Goal: Task Accomplishment & Management: Complete application form

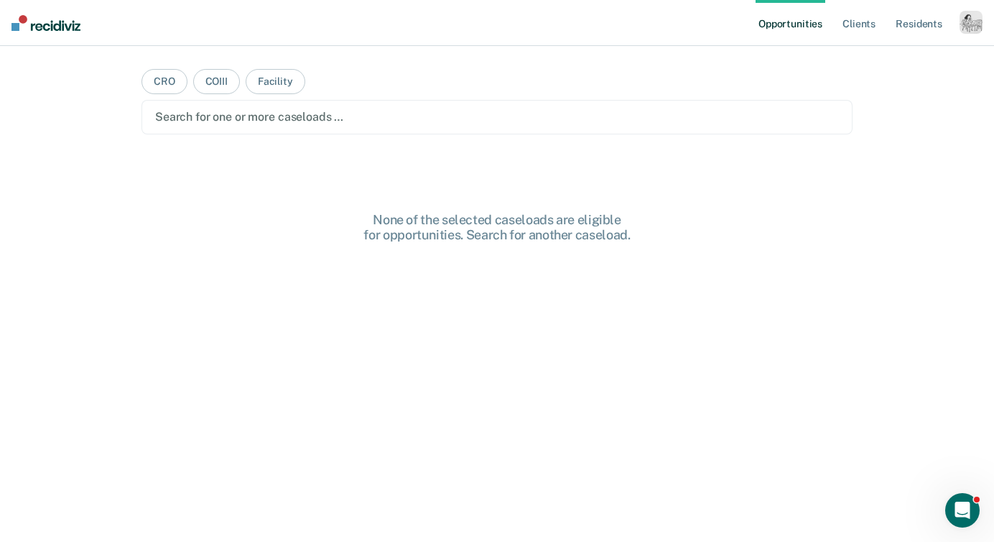
click at [972, 26] on div "button" at bounding box center [971, 22] width 23 height 23
click at [874, 54] on link "Profile" at bounding box center [914, 58] width 116 height 12
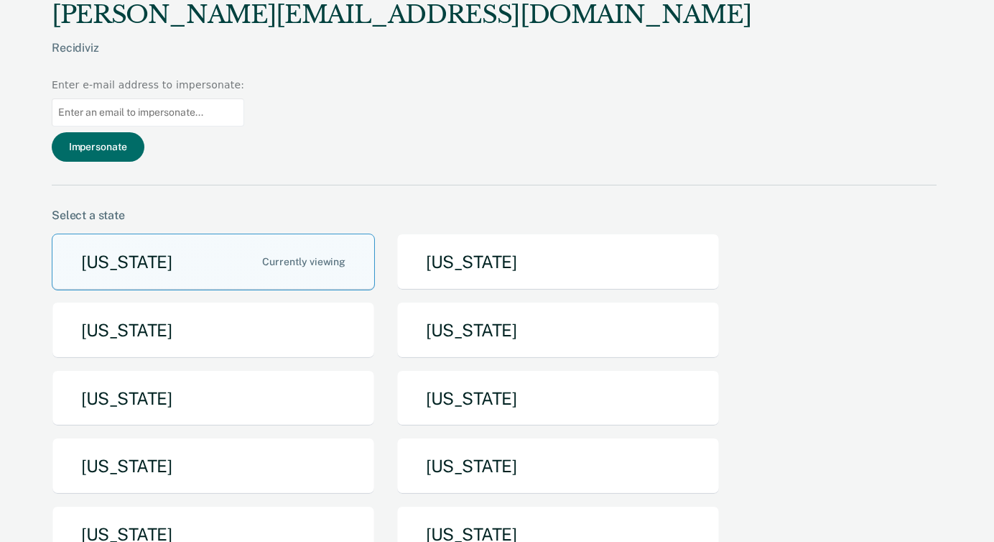
click at [244, 98] on input at bounding box center [148, 112] width 193 height 28
paste input "[PERSON_NAME][EMAIL_ADDRESS][PERSON_NAME][US_STATE][DOMAIN_NAME]"
type input "[PERSON_NAME][EMAIL_ADDRESS][PERSON_NAME][US_STATE][DOMAIN_NAME]"
click at [144, 132] on button "Impersonate" at bounding box center [98, 146] width 93 height 29
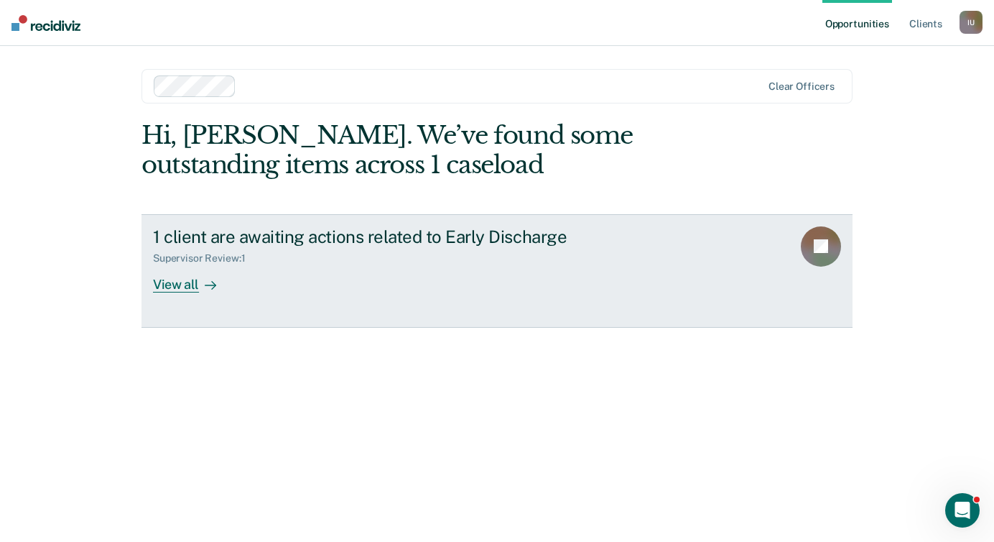
click at [187, 276] on div "View all" at bounding box center [193, 278] width 80 height 28
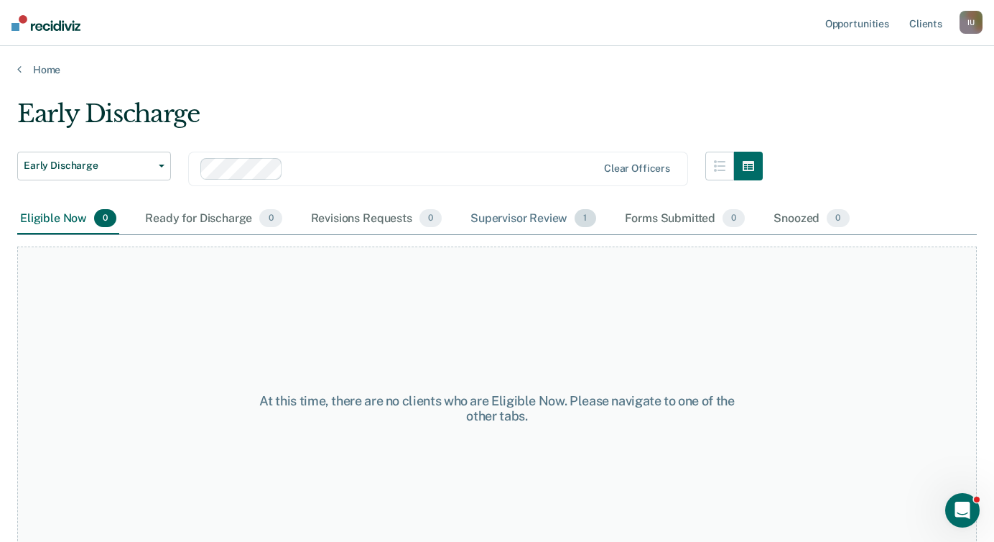
click at [534, 218] on div "Supervisor Review 1" at bounding box center [533, 219] width 131 height 32
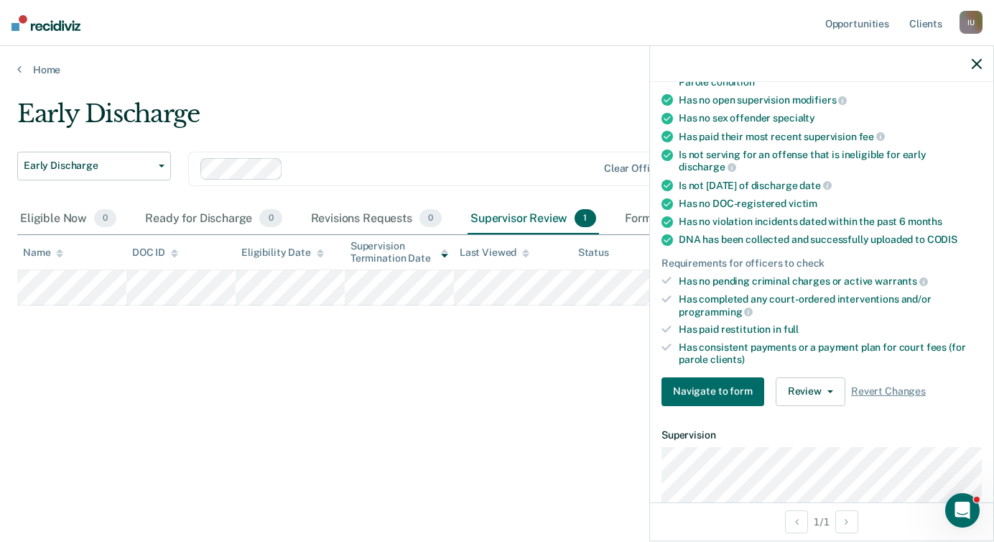
scroll to position [272, 0]
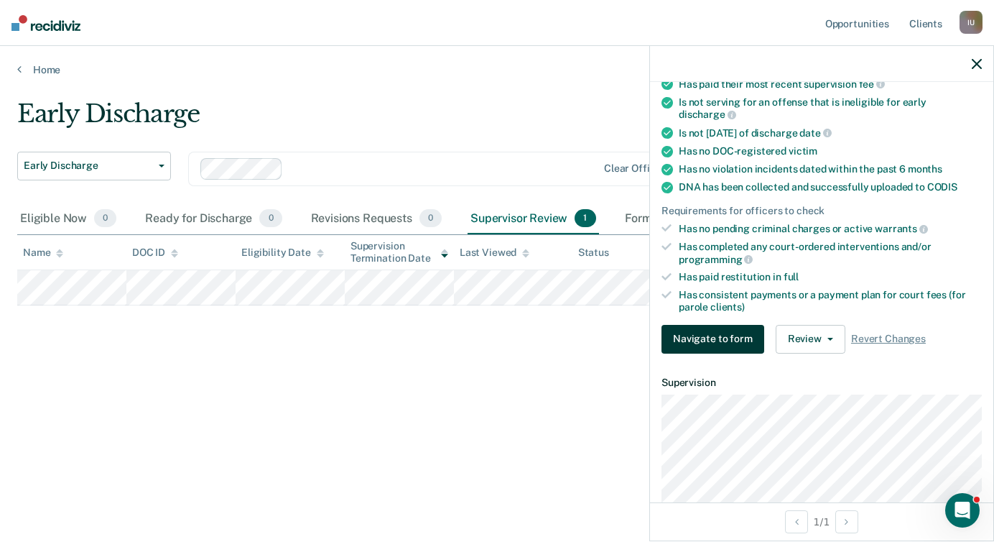
click at [713, 325] on button "Navigate to form" at bounding box center [713, 339] width 103 height 29
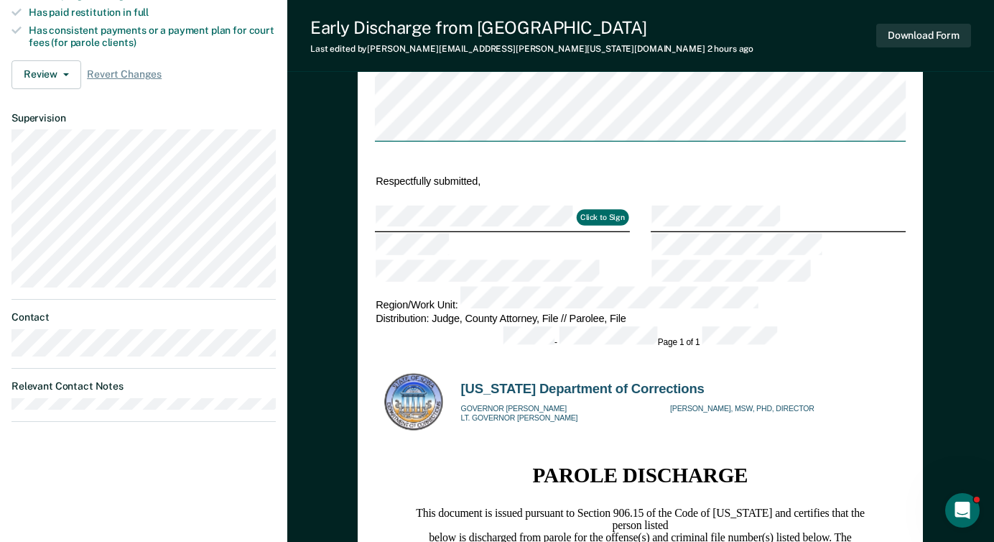
type textarea "x"
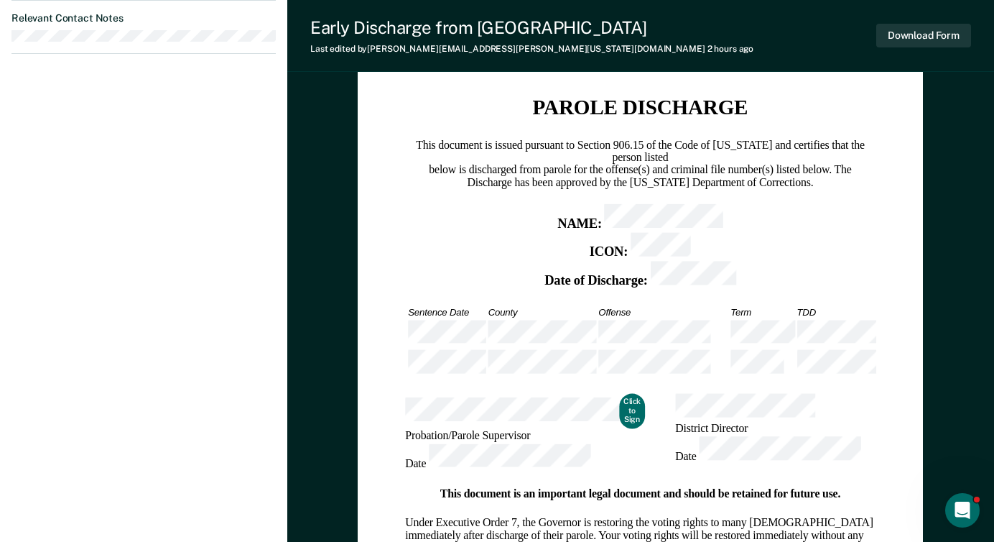
scroll to position [926, 0]
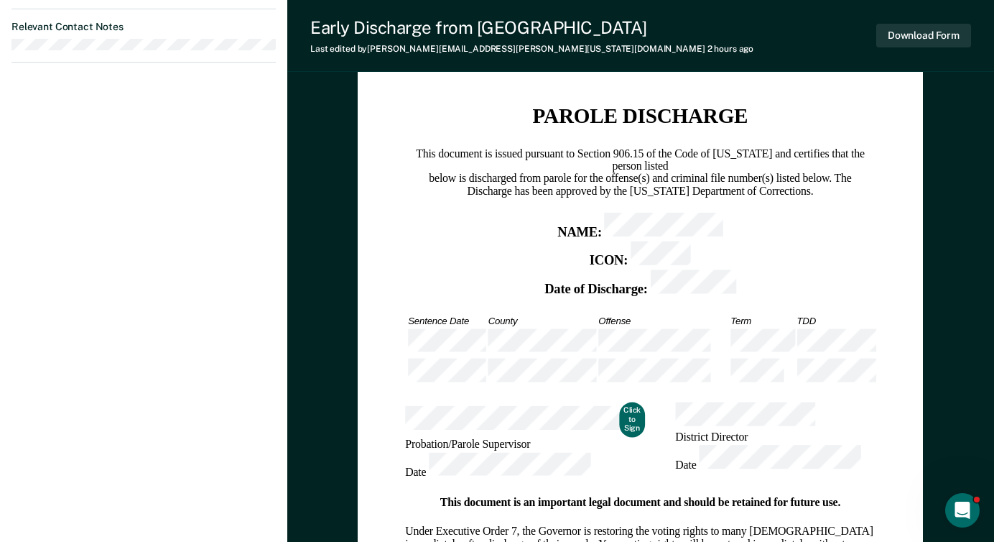
click at [620, 402] on button "Click to Sign" at bounding box center [632, 419] width 25 height 35
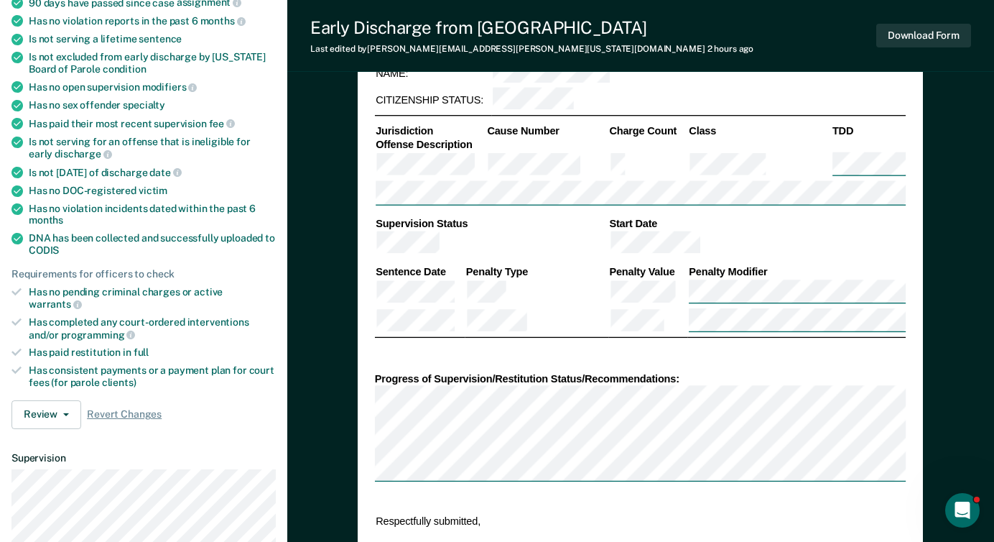
scroll to position [0, 0]
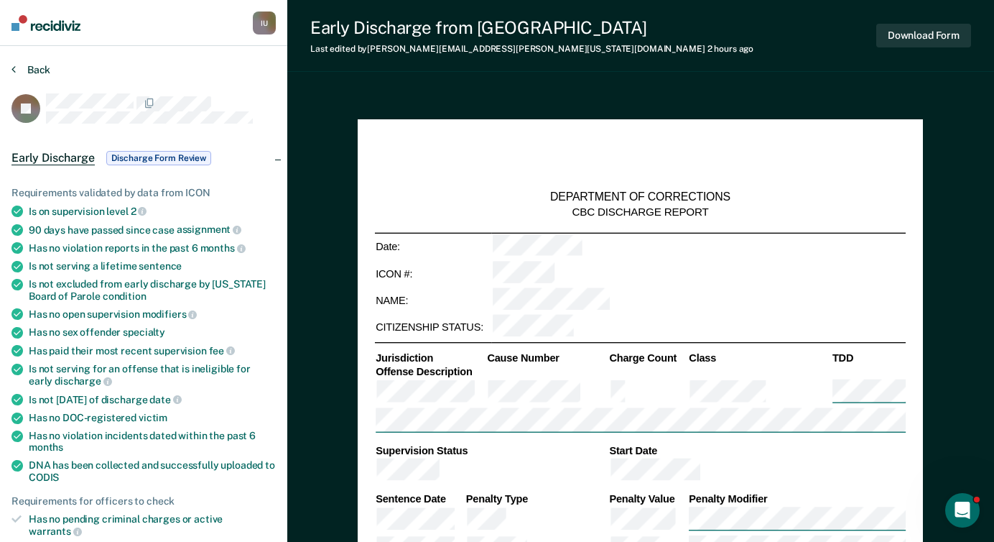
click at [17, 66] on button "Back" at bounding box center [30, 69] width 39 height 13
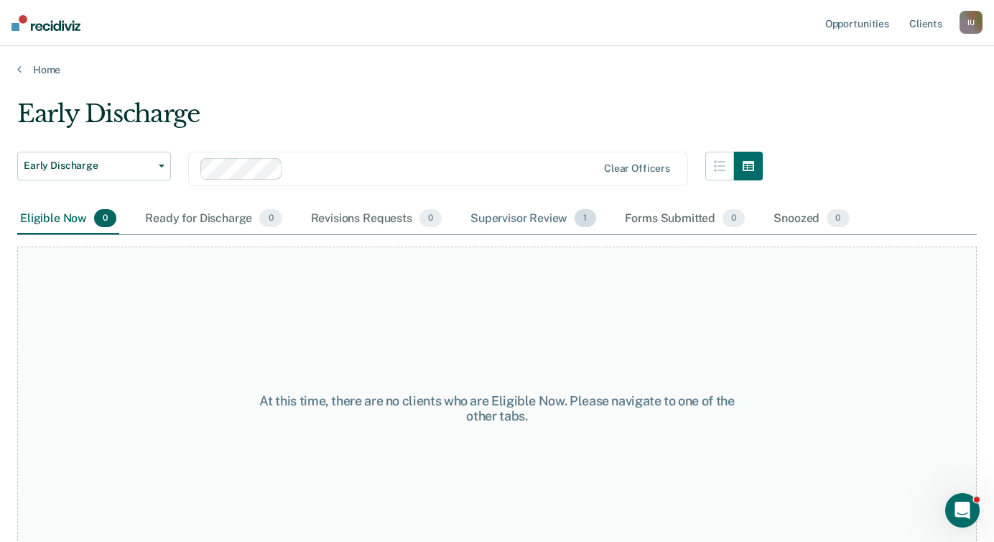
click at [534, 212] on div "Supervisor Review 1" at bounding box center [533, 219] width 131 height 32
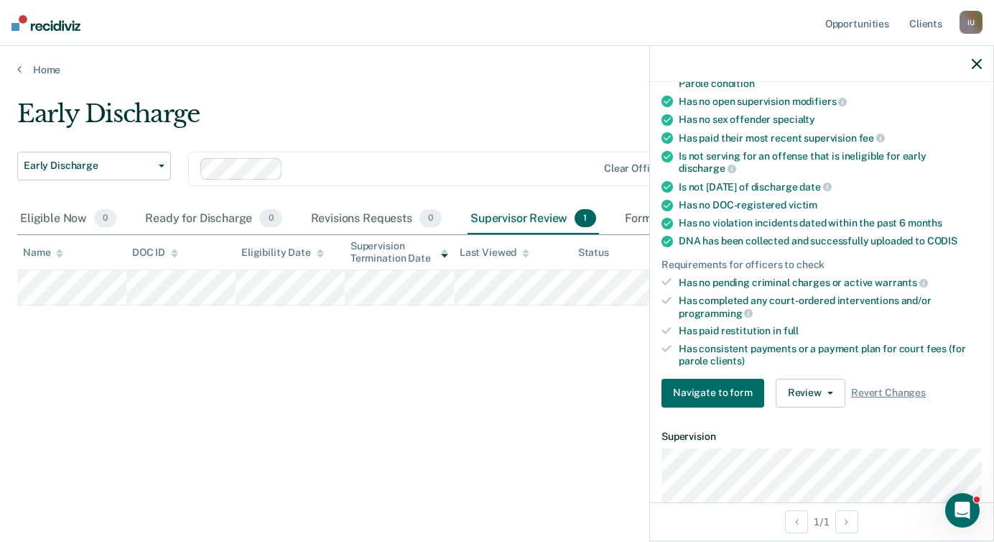
scroll to position [287, 0]
